Goal: Navigation & Orientation: Find specific page/section

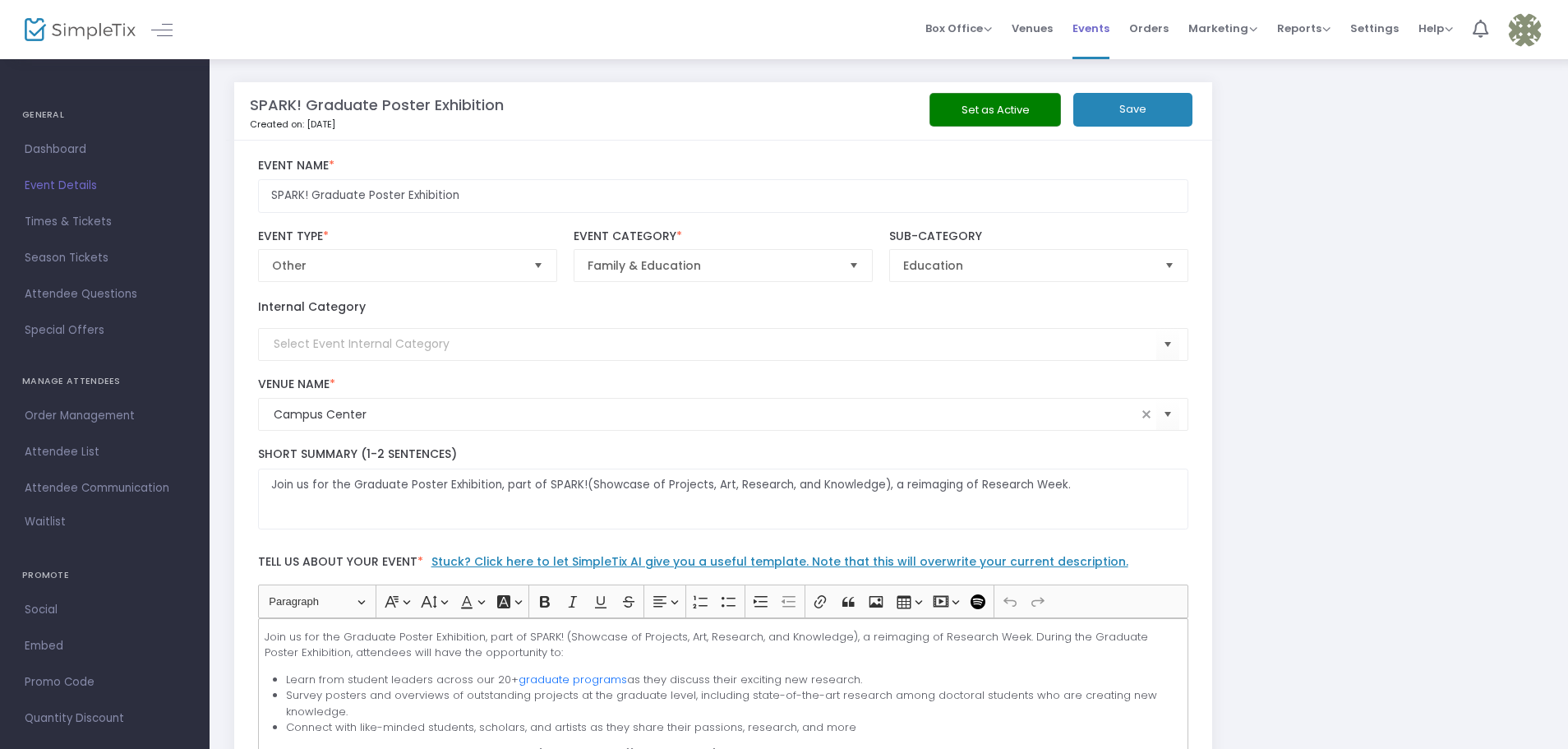
click at [1118, 30] on li "Events" at bounding box center [1091, 29] width 57 height 60
click at [1109, 30] on span "Events" at bounding box center [1091, 28] width 37 height 42
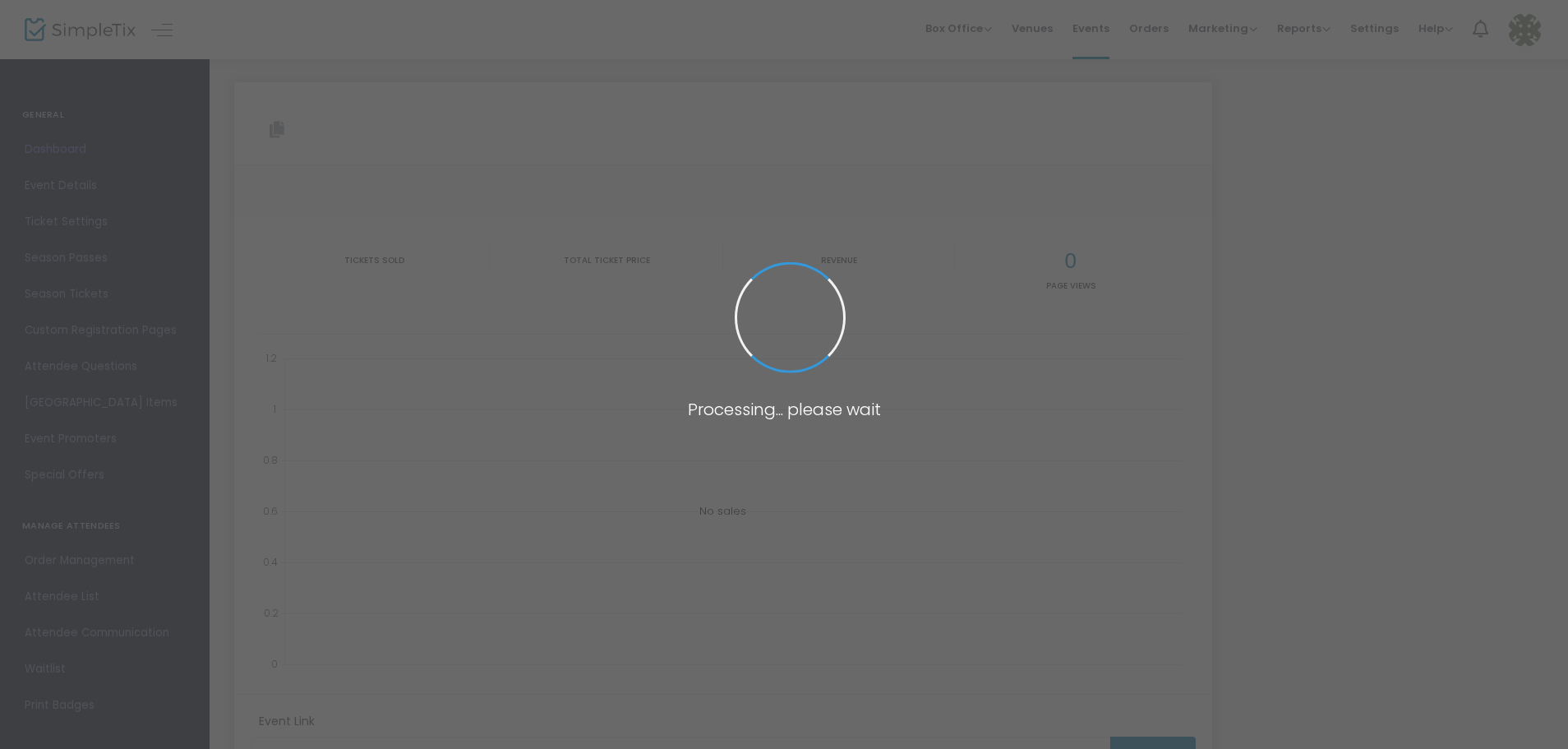
type input "[URL][DOMAIN_NAME][PERSON_NAME]"
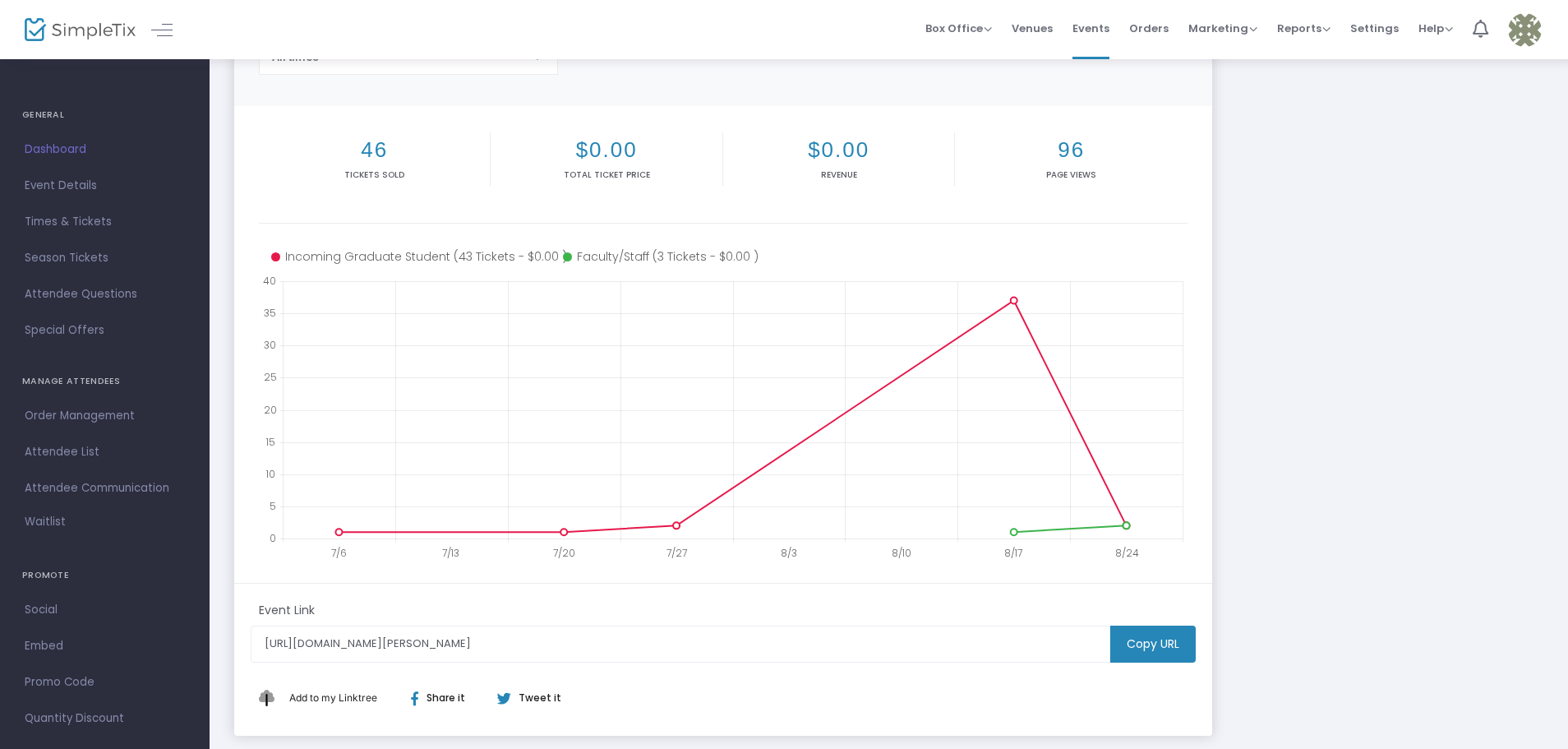
click at [74, 161] on link "Dashboard" at bounding box center [104, 150] width 210 height 37
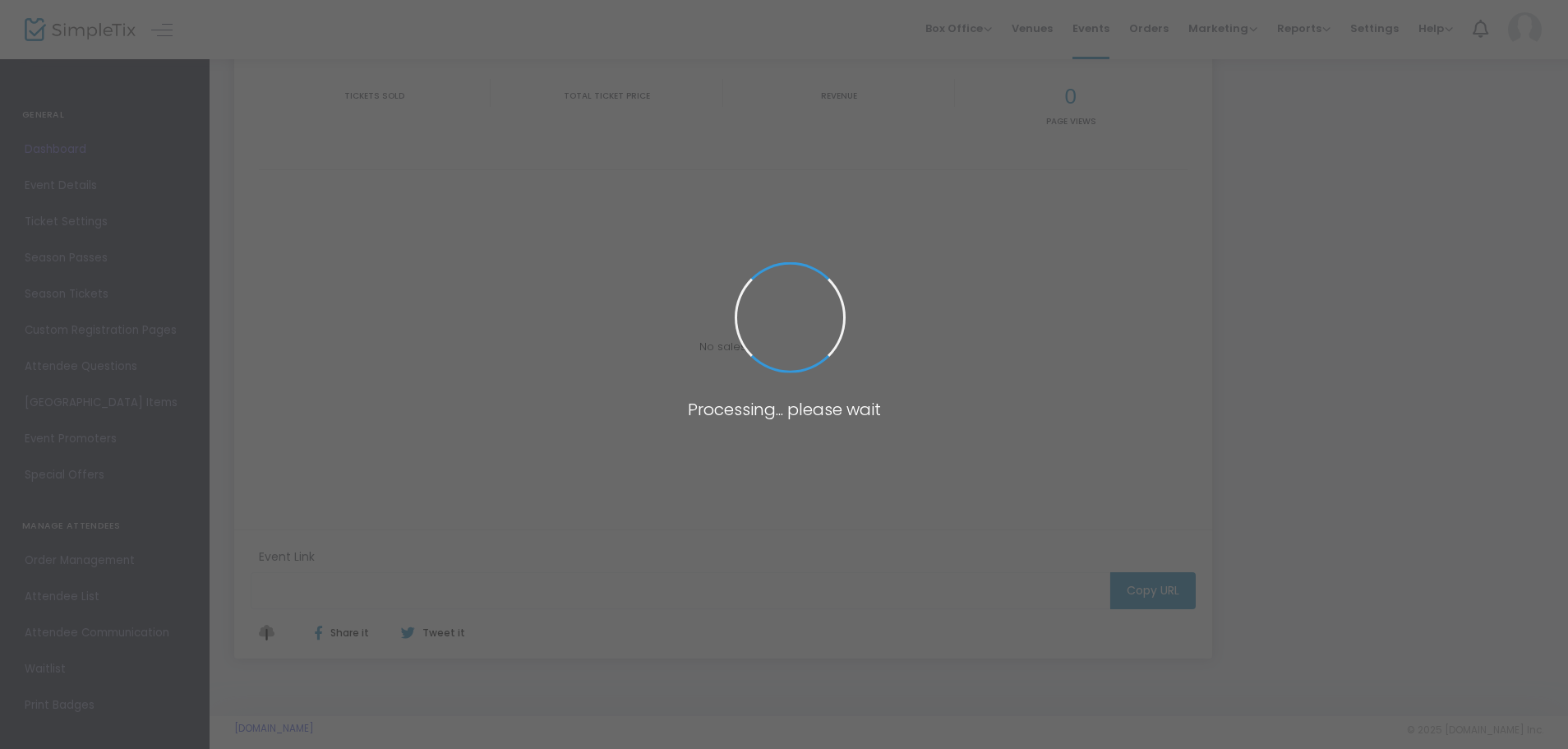
type input "https://www.simpletix.com/e/graduate-school-kickoff-at-victor-s-pub-tickets-225…"
